Goal: Transaction & Acquisition: Purchase product/service

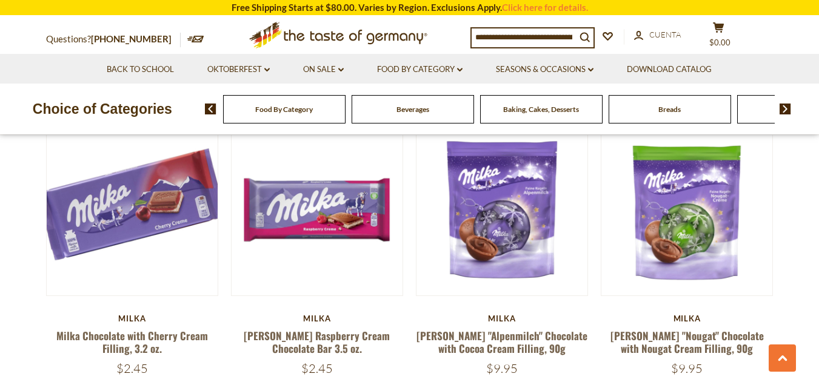
scroll to position [1273, 0]
